Goal: Find specific page/section: Find specific page/section

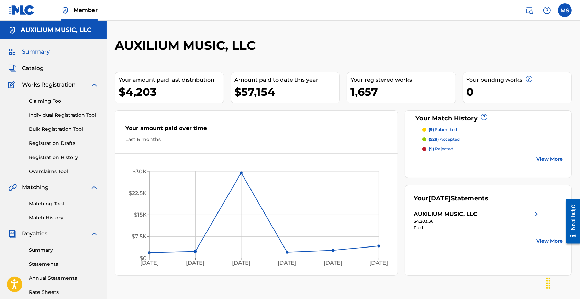
click at [38, 70] on span "Catalog" at bounding box center [33, 68] width 22 height 8
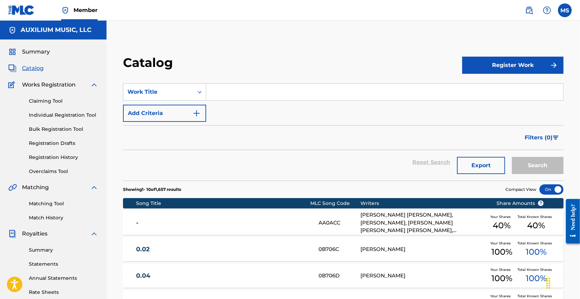
click at [250, 96] on input "Search Form" at bounding box center [384, 92] width 357 height 16
click at [535, 174] on button "Search" at bounding box center [537, 165] width 51 height 17
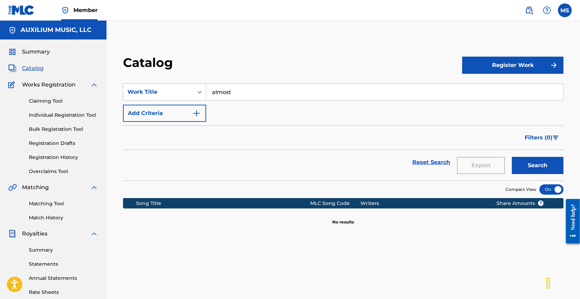
click at [270, 92] on input "almost" at bounding box center [384, 92] width 357 height 16
click at [535, 174] on button "Search" at bounding box center [537, 165] width 51 height 17
click at [243, 95] on input "diamonds" at bounding box center [384, 92] width 357 height 16
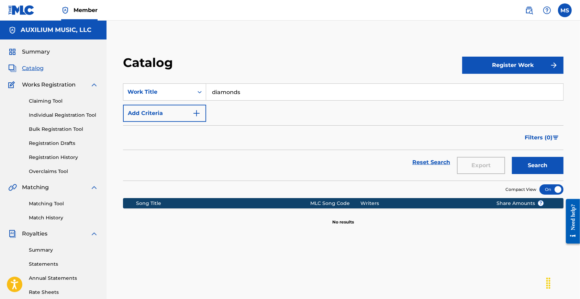
click at [243, 95] on input "diamonds" at bounding box center [384, 92] width 357 height 16
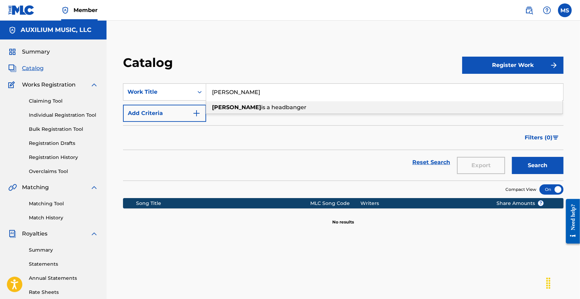
click at [261, 111] on span "is a headbanger" at bounding box center [283, 107] width 45 height 7
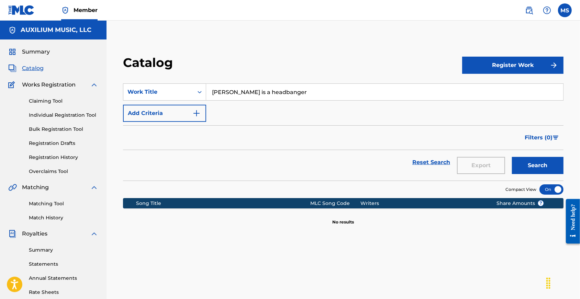
click at [525, 174] on button "Search" at bounding box center [537, 165] width 51 height 17
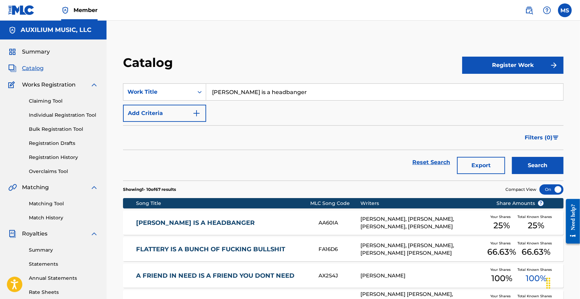
click at [232, 100] on input "[PERSON_NAME] is a headbanger" at bounding box center [384, 92] width 357 height 16
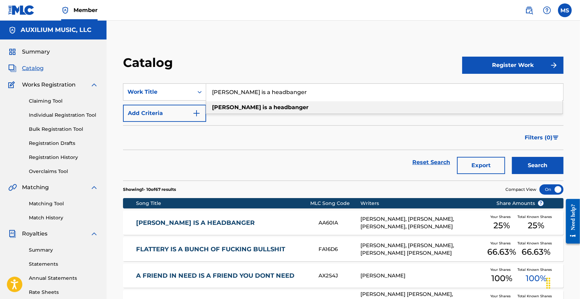
click at [232, 100] on input "[PERSON_NAME] is a headbanger" at bounding box center [384, 92] width 357 height 16
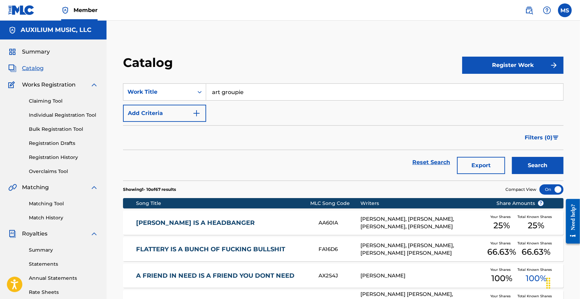
click at [523, 173] on button "Search" at bounding box center [537, 165] width 51 height 17
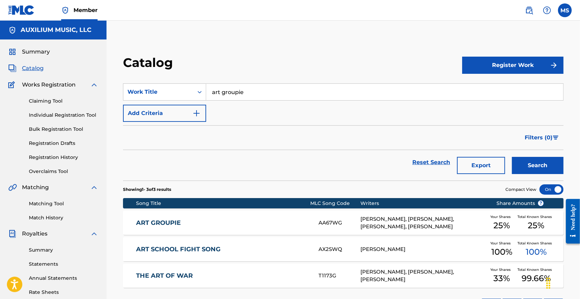
click at [299, 96] on input "art groupie" at bounding box center [384, 92] width 357 height 16
click at [280, 114] on div "all road s" at bounding box center [384, 107] width 356 height 12
click at [537, 174] on button "Search" at bounding box center [537, 165] width 51 height 17
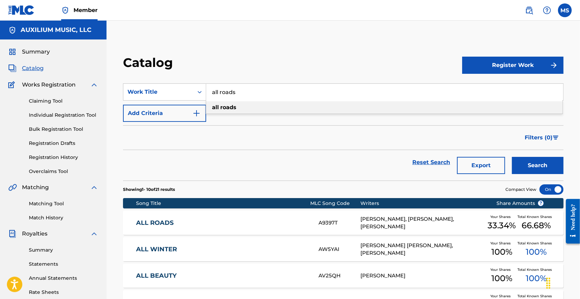
click at [230, 100] on input "all roads" at bounding box center [384, 92] width 357 height 16
click at [305, 53] on div "Catalog Register Work SearchWithCriteria8cead99a-8125-4424-abca-90192e9f55ab Wo…" at bounding box center [342, 273] width 473 height 470
click at [233, 98] on input "bitch" at bounding box center [384, 92] width 357 height 16
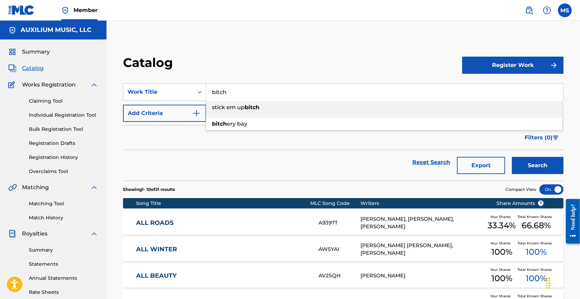
click at [233, 98] on input "bitch" at bounding box center [384, 92] width 357 height 16
click at [271, 99] on input "brand" at bounding box center [384, 92] width 357 height 16
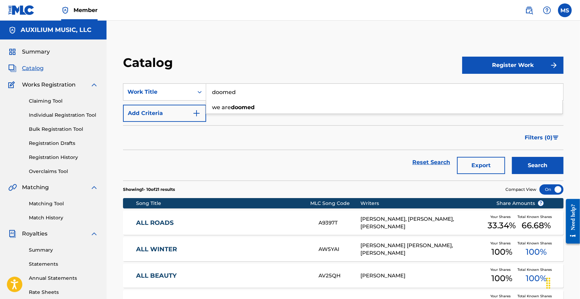
click at [385, 130] on form "SearchWithCriteria8cead99a-8125-4424-abca-90192e9f55ab Work Title doomed we are…" at bounding box center [343, 131] width 440 height 97
click at [523, 174] on button "Search" at bounding box center [537, 165] width 51 height 17
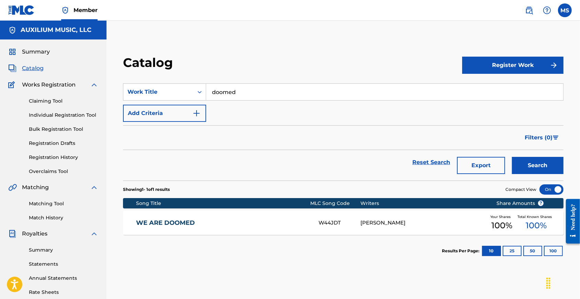
click at [229, 94] on input "doomed" at bounding box center [384, 92] width 357 height 16
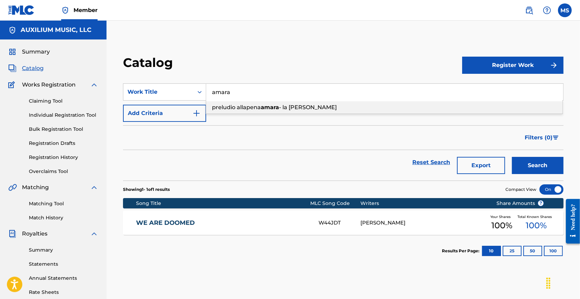
click at [243, 111] on span "preludio allapena" at bounding box center [236, 107] width 49 height 7
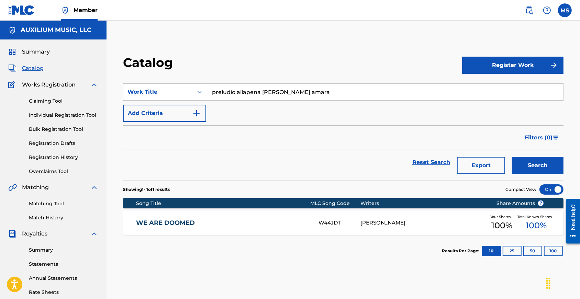
click at [548, 173] on button "Search" at bounding box center [537, 165] width 51 height 17
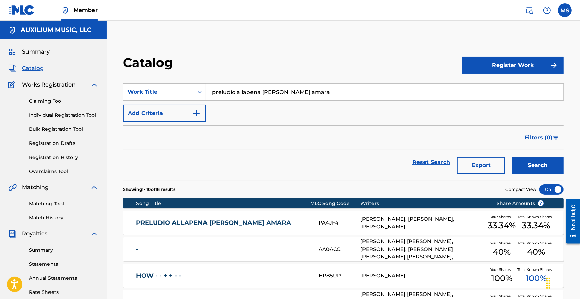
click at [253, 99] on input "preludio allapena [PERSON_NAME] amara" at bounding box center [384, 92] width 357 height 16
drag, startPoint x: 253, startPoint y: 99, endPoint x: 274, endPoint y: 69, distance: 36.5
click at [253, 98] on input "preludio allapena [PERSON_NAME] amara" at bounding box center [384, 92] width 357 height 16
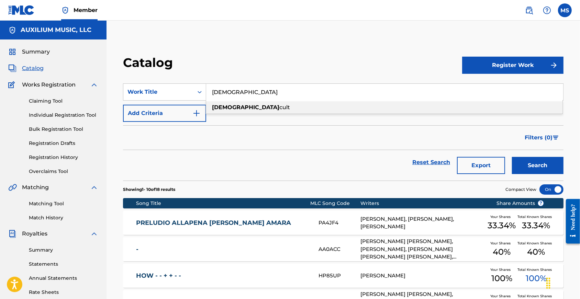
click at [279, 111] on span "cult" at bounding box center [284, 107] width 11 height 7
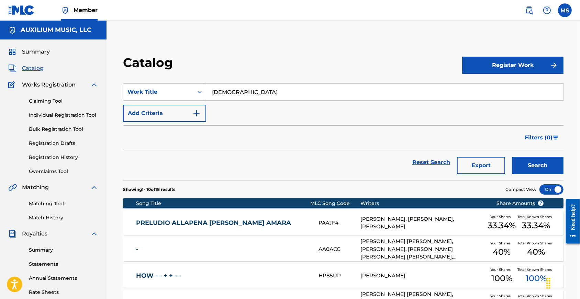
click at [535, 170] on button "Search" at bounding box center [537, 165] width 51 height 17
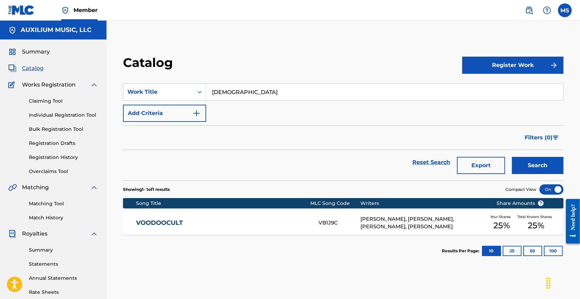
click at [244, 99] on input "[DEMOGRAPHIC_DATA]" at bounding box center [384, 92] width 357 height 16
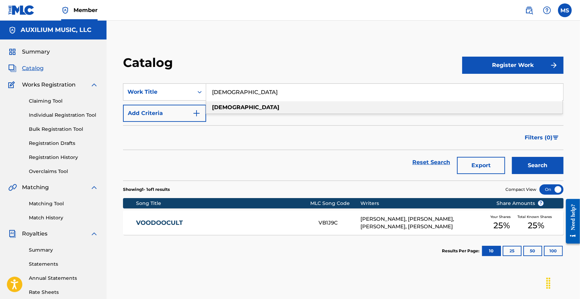
click at [244, 99] on input "[DEMOGRAPHIC_DATA]" at bounding box center [384, 92] width 357 height 16
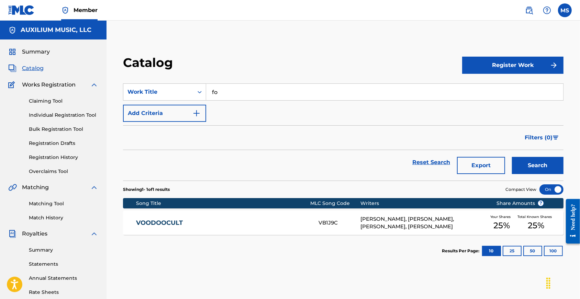
type input "f"
click at [44, 56] on span "Summary" at bounding box center [36, 52] width 28 height 8
